Goal: Find specific page/section: Find specific page/section

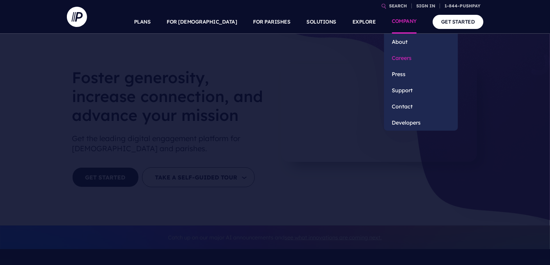
click at [404, 59] on link "Careers" at bounding box center [421, 58] width 74 height 16
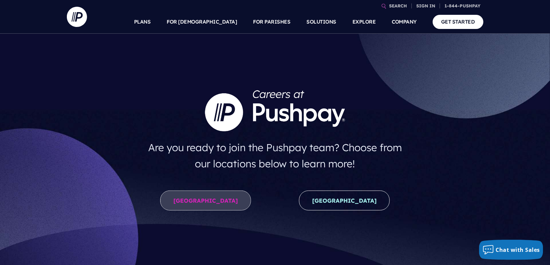
click at [212, 204] on link "United States" at bounding box center [205, 200] width 91 height 20
click at [215, 199] on link "United States" at bounding box center [205, 200] width 91 height 20
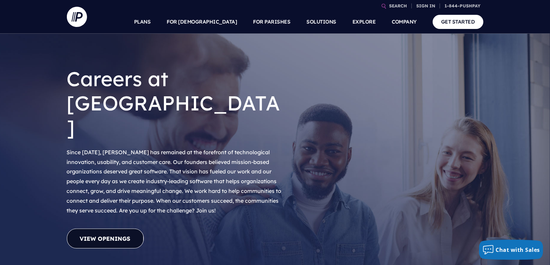
click at [132, 228] on link "View Openings" at bounding box center [105, 238] width 77 height 20
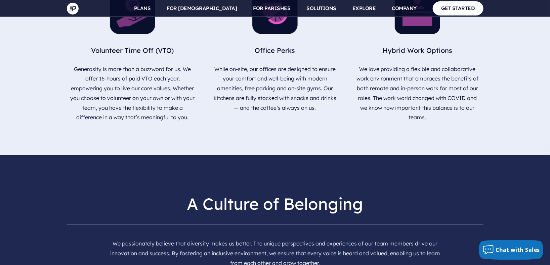
scroll to position [927, 0]
